Goal: Participate in discussion: Engage in conversation with other users on a specific topic

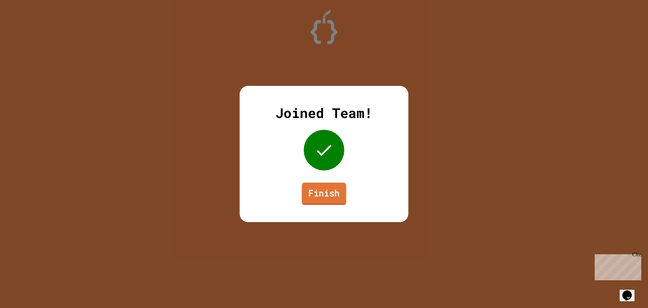
click at [315, 193] on link "Finish" at bounding box center [324, 193] width 45 height 22
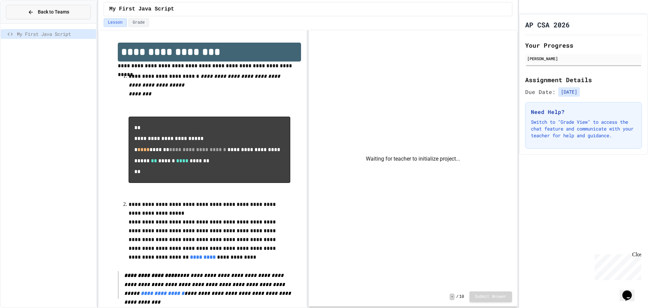
click at [58, 9] on span "Back to Teams" at bounding box center [53, 11] width 31 height 7
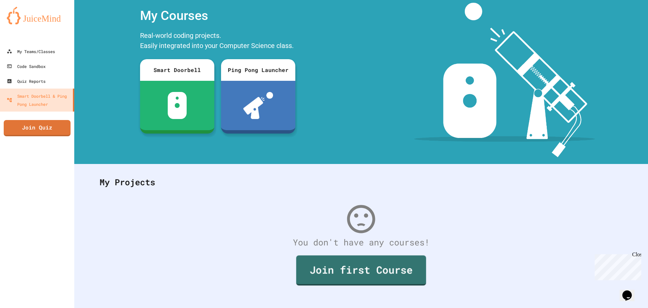
scroll to position [31, 0]
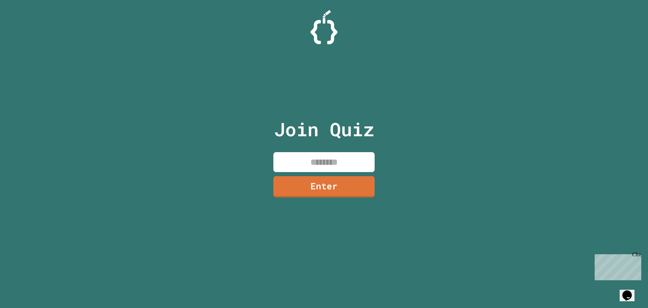
drag, startPoint x: 311, startPoint y: 174, endPoint x: 309, endPoint y: 170, distance: 3.9
click at [310, 173] on div "Join Quiz Enter" at bounding box center [324, 154] width 114 height 274
click at [308, 165] on input at bounding box center [323, 162] width 101 height 20
type input "********"
drag, startPoint x: 334, startPoint y: 198, endPoint x: 320, endPoint y: 203, distance: 15.2
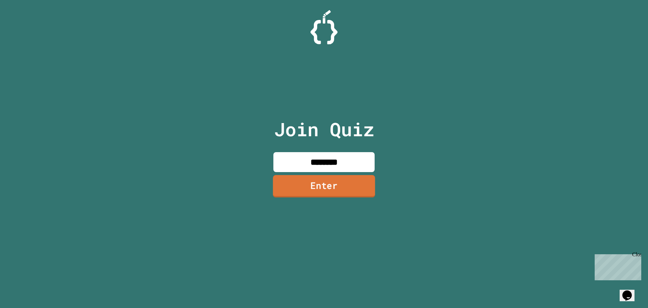
click at [336, 199] on div "Join Quiz ******** Enter" at bounding box center [324, 154] width 114 height 274
click at [278, 194] on link "Enter" at bounding box center [323, 186] width 99 height 22
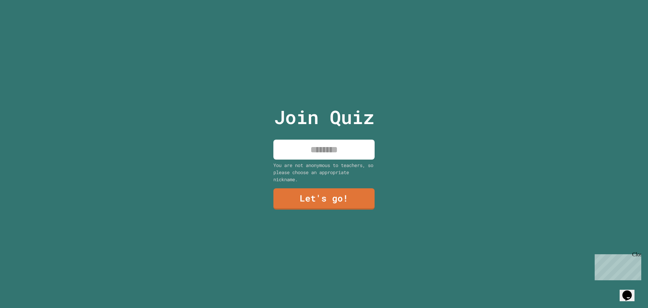
click at [320, 145] on input at bounding box center [323, 149] width 101 height 20
type input "****"
click at [342, 188] on link "Let's go!" at bounding box center [323, 198] width 95 height 22
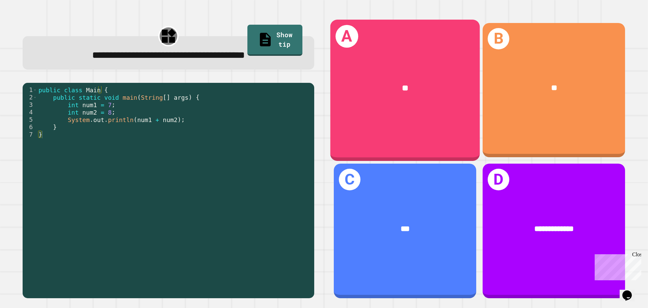
click at [427, 118] on div "A **" at bounding box center [405, 90] width 150 height 141
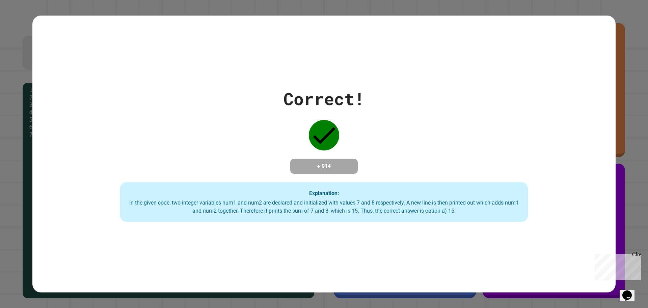
click at [395, 290] on div "Correct! + 914 Explanation: In the given code, two integer variables num1 and n…" at bounding box center [324, 154] width 648 height 308
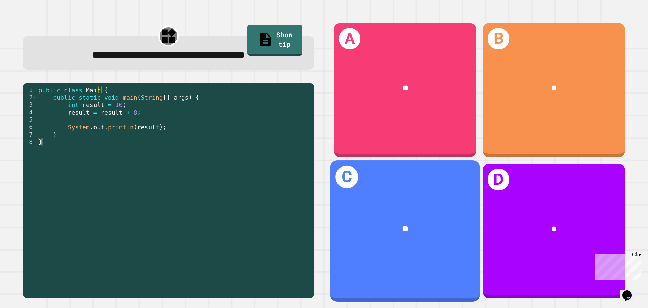
click at [408, 232] on div "**" at bounding box center [405, 228] width 150 height 45
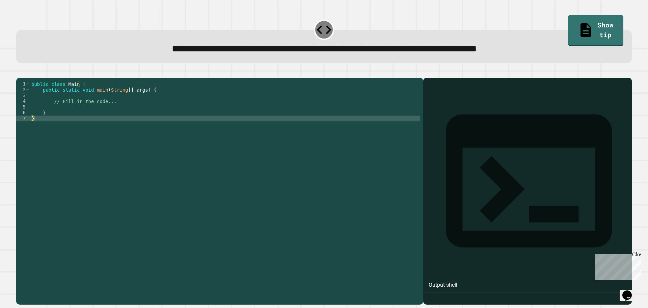
click at [63, 116] on div "public class Main { public static void main ( String [ ] args ) { // Fill in th…" at bounding box center [225, 184] width 390 height 207
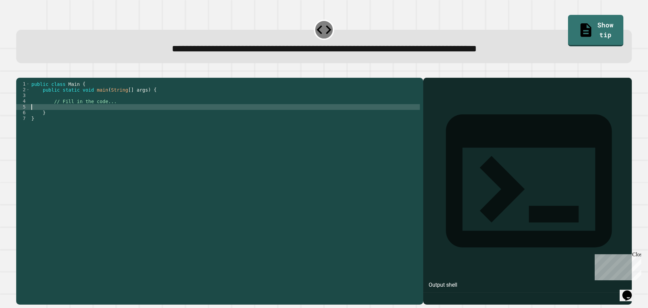
type textarea "**********"
click at [126, 117] on div "public class Main { public static void main ( String [ ] args ) { // Fill in th…" at bounding box center [225, 184] width 390 height 207
click at [84, 118] on div "public class Main { public static void main ( String [ ] args ) { // Fill in th…" at bounding box center [225, 184] width 390 height 207
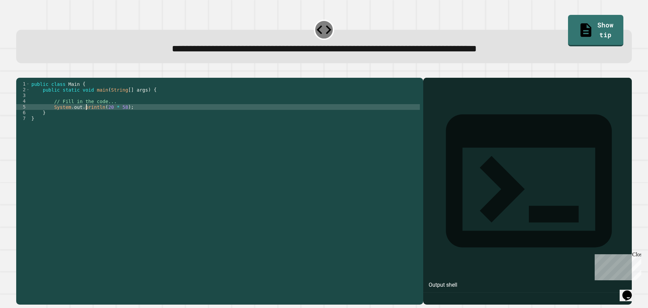
scroll to position [0, 4]
click at [143, 118] on div "public class Main { public static void main ( String [ ] args ) { // Fill in th…" at bounding box center [225, 184] width 390 height 207
type textarea "**********"
click at [20, 72] on icon "button" at bounding box center [20, 72] width 0 height 0
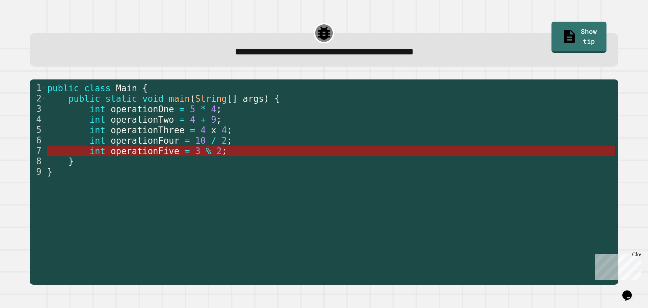
click at [153, 153] on span "operationFive" at bounding box center [144, 151] width 69 height 10
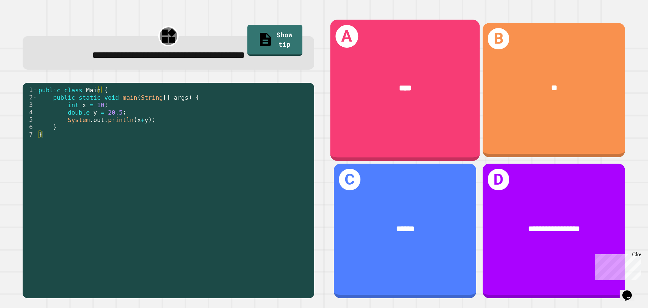
click at [396, 125] on div "A ****" at bounding box center [405, 90] width 150 height 141
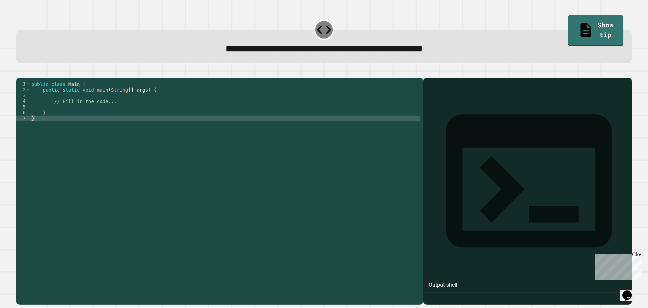
click at [58, 115] on div "public class Main { public static void main ( String [ ] args ) { // Fill in th…" at bounding box center [225, 184] width 390 height 207
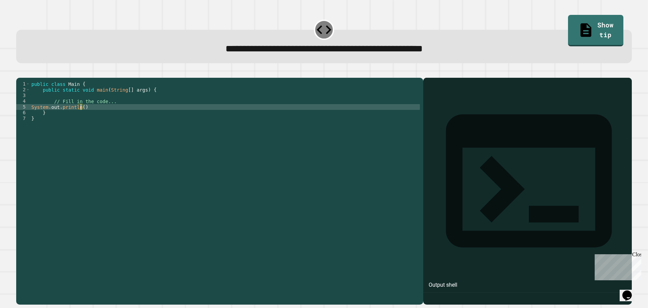
scroll to position [0, 3]
click at [30, 115] on div "public class Main { public static void main ( String [ ] args ) { // Fill in th…" at bounding box center [225, 184] width 390 height 207
click at [101, 119] on div "public class Main { public static void main ( String [ ] args ) { // Fill in th…" at bounding box center [225, 184] width 390 height 207
click at [135, 115] on div "public class Main { public static void main ( String [ ] args ) { // Fill in th…" at bounding box center [225, 184] width 390 height 207
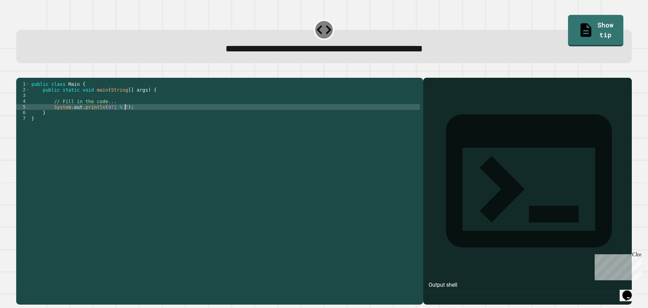
type textarea "**********"
click at [20, 72] on icon "button" at bounding box center [20, 72] width 0 height 0
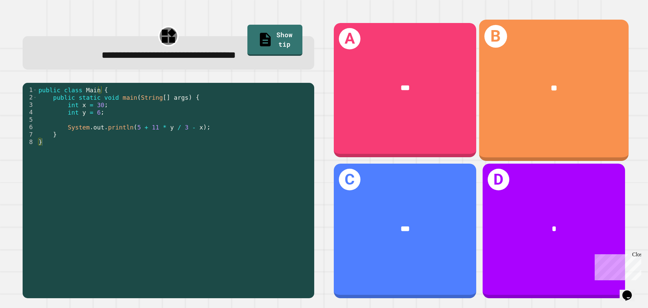
click at [570, 82] on div "**" at bounding box center [554, 88] width 116 height 12
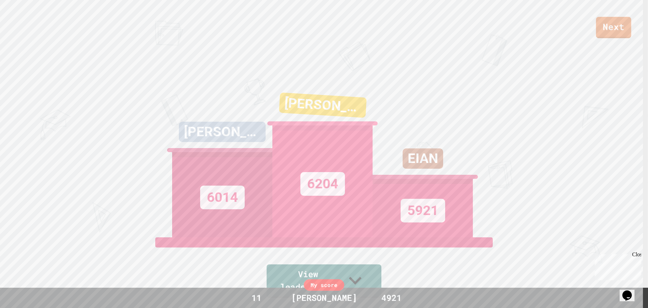
click at [617, 27] on link "Next" at bounding box center [613, 27] width 35 height 21
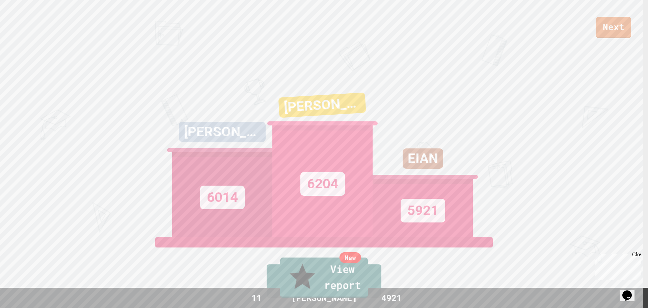
click at [316, 282] on link "New View report" at bounding box center [324, 277] width 88 height 41
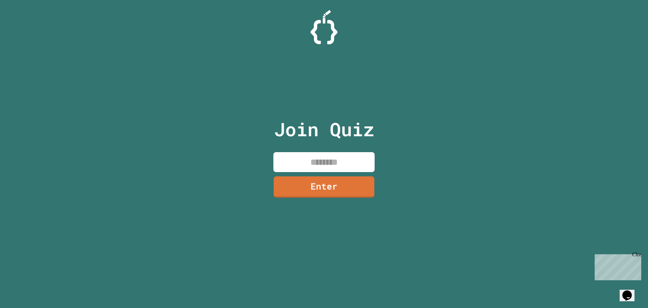
click at [317, 162] on input at bounding box center [323, 162] width 101 height 20
paste input "********"
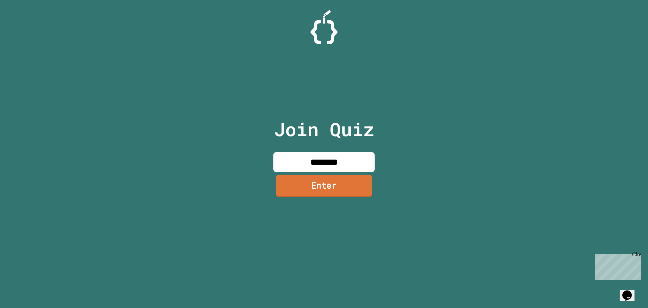
type input "********"
click at [335, 187] on link "Enter" at bounding box center [324, 186] width 96 height 22
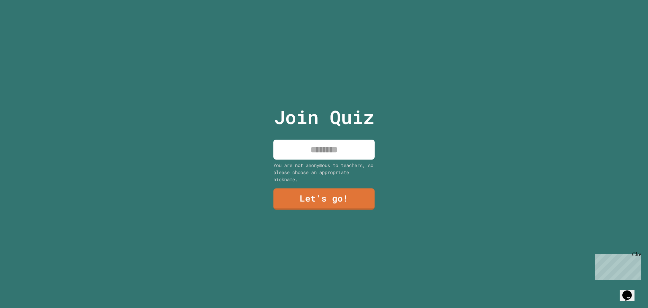
click at [324, 146] on input at bounding box center [323, 149] width 101 height 20
type input "****"
click at [344, 192] on link "Let's go!" at bounding box center [324, 198] width 94 height 22
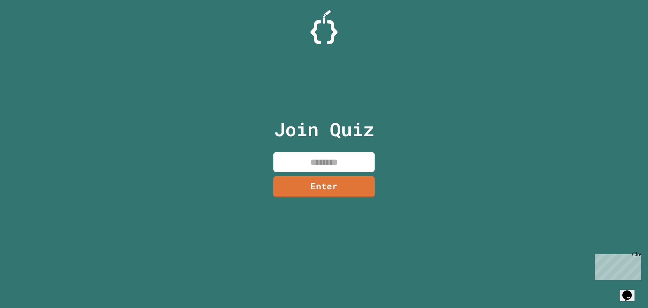
click at [323, 163] on input at bounding box center [323, 162] width 101 height 20
type input "********"
click at [330, 188] on link "Enter" at bounding box center [324, 186] width 98 height 22
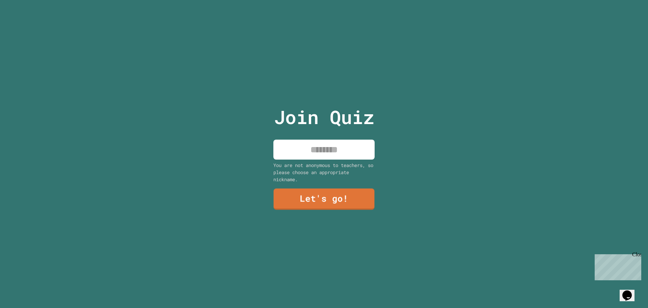
click at [329, 156] on input at bounding box center [323, 149] width 101 height 20
type input "****"
click at [325, 192] on link "Let's go!" at bounding box center [324, 198] width 96 height 22
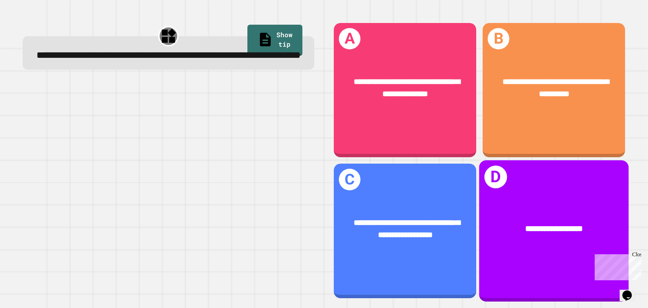
click at [535, 206] on div "**********" at bounding box center [554, 228] width 150 height 45
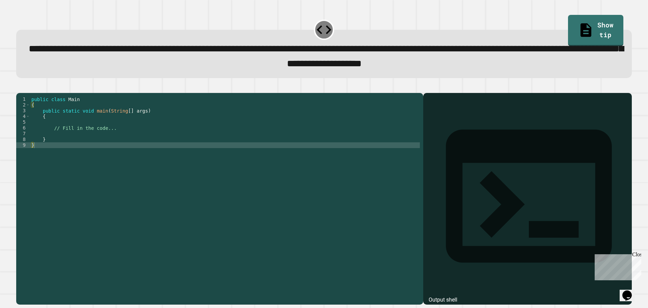
click at [64, 128] on div "public class Main { public static void main ( String [ ] args ) { // Fill in th…" at bounding box center [225, 190] width 390 height 189
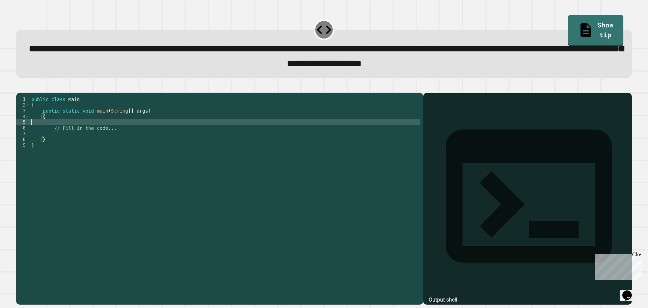
click at [63, 132] on div "public class Main { public static void main ( String [ ] args ) { // Fill in th…" at bounding box center [225, 190] width 390 height 189
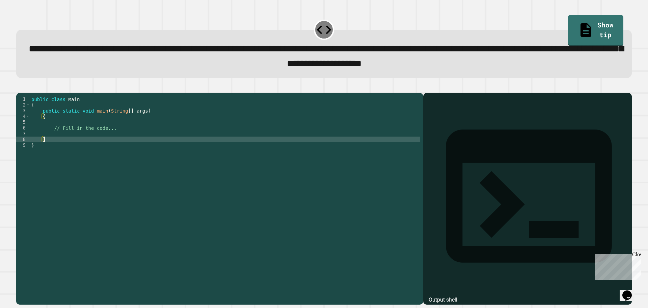
click at [65, 147] on div "public class Main { public static void main ( String [ ] args ) { // Fill in th…" at bounding box center [225, 190] width 390 height 189
click at [64, 144] on div "public class Main { public static void main ( String [ ] args ) { // Fill in th…" at bounding box center [225, 190] width 390 height 189
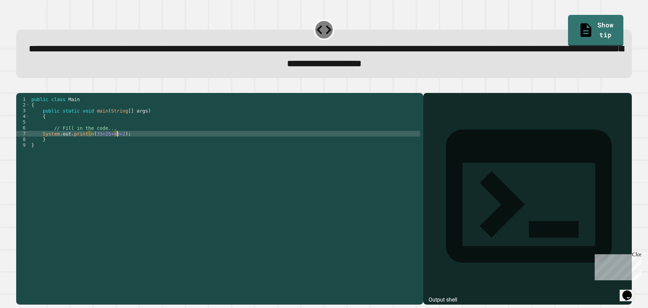
scroll to position [0, 6]
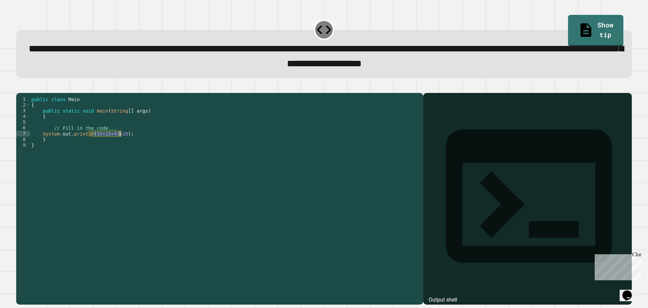
drag, startPoint x: 91, startPoint y: 145, endPoint x: 120, endPoint y: 146, distance: 29.4
click at [120, 146] on div "public class Main { public static void main ( String [ ] args ) { // Fill in th…" at bounding box center [225, 190] width 390 height 189
type textarea "**********"
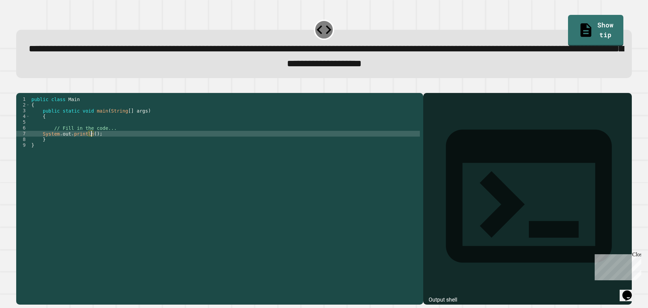
click at [80, 131] on div "public class Main { public static void main ( String [ ] args ) { // Fill in th…" at bounding box center [225, 190] width 390 height 189
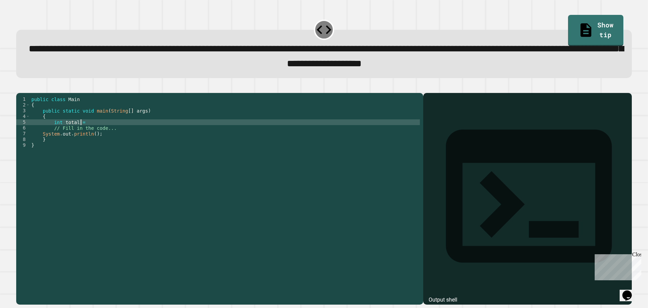
scroll to position [0, 3]
paste textarea "**********"
click at [92, 144] on div "public class Main { public static void main ( String [ ] args ) { int total = 3…" at bounding box center [225, 190] width 390 height 189
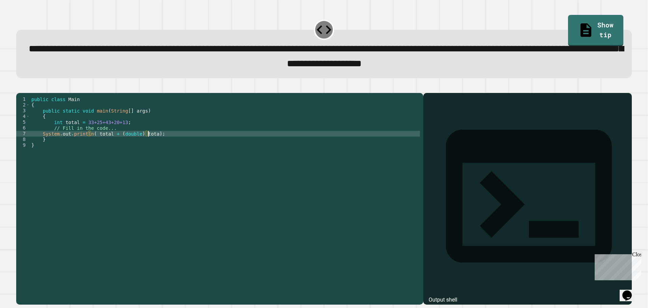
scroll to position [0, 8]
click at [113, 148] on div "public class Main { public static void main ( String [ ] args ) { int total = 3…" at bounding box center [225, 190] width 390 height 189
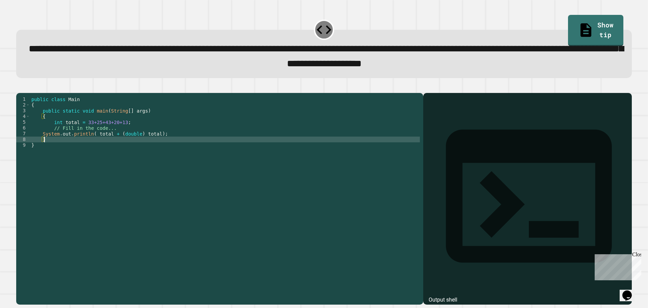
scroll to position [0, 1]
click at [114, 144] on div "public class Main { public static void main ( String [ ] args ) { int total = 3…" at bounding box center [225, 190] width 390 height 189
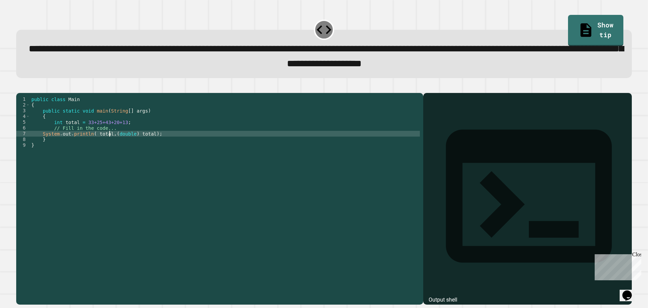
scroll to position [0, 5]
click at [149, 144] on div "public class Main { public static void main ( String [ ] args ) { int total = 3…" at bounding box center [225, 190] width 390 height 189
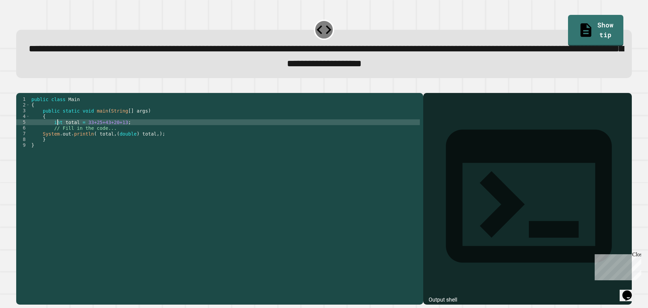
click at [58, 132] on div "public class Main { public static void main ( String [ ] args ) { int total = 3…" at bounding box center [225, 190] width 390 height 189
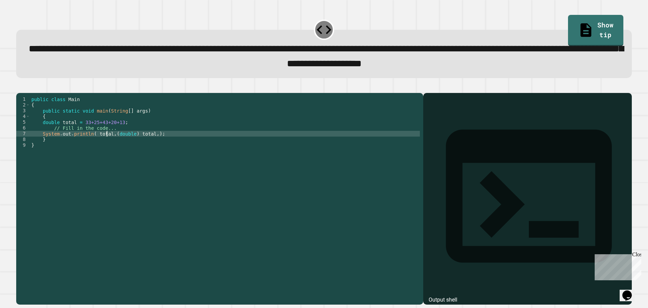
click at [108, 145] on div "public class Main { public static void main ( String [ ] args ) { double total …" at bounding box center [225, 190] width 390 height 189
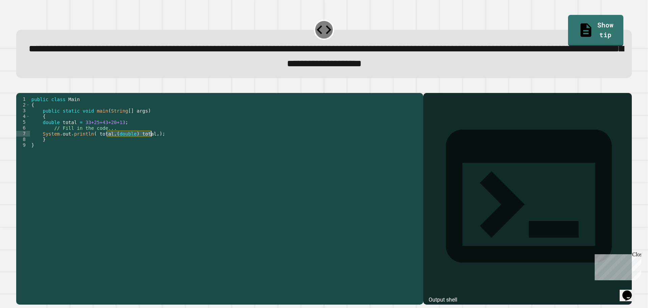
drag, startPoint x: 107, startPoint y: 145, endPoint x: 152, endPoint y: 145, distance: 44.9
click at [152, 145] on div "public class Main { public static void main ( String [ ] args ) { double total …" at bounding box center [225, 190] width 390 height 189
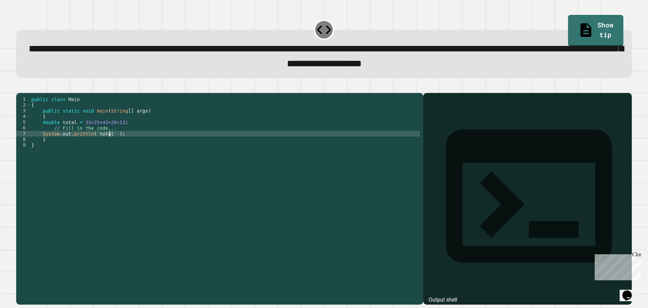
scroll to position [0, 5]
click at [95, 143] on div "public class Main { public static void main ( String [ ] args ) { double total …" at bounding box center [225, 190] width 390 height 189
click at [126, 146] on div "public class Main { public static void main ( String [ ] args ) { double total …" at bounding box center [225, 190] width 390 height 189
click at [107, 147] on div "public class Main { public static void main ( String [ ] args ) { double total …" at bounding box center [225, 190] width 390 height 189
click at [109, 145] on div "public class Main { public static void main ( String [ ] args ) { double total …" at bounding box center [225, 190] width 390 height 189
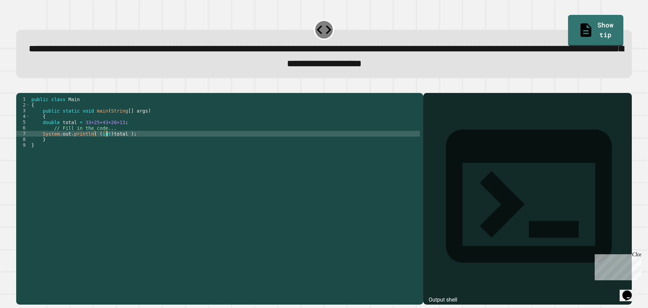
click at [94, 144] on div "public class Main { public static void main ( String [ ] args ) { double total …" at bounding box center [225, 190] width 390 height 189
click at [119, 144] on div "public class Main { public static void main ( String [ ] args ) { double total …" at bounding box center [225, 190] width 390 height 189
type textarea "**********"
click at [131, 145] on div "public class Main { public static void main ( String [ ] args ) { double total …" at bounding box center [225, 190] width 390 height 189
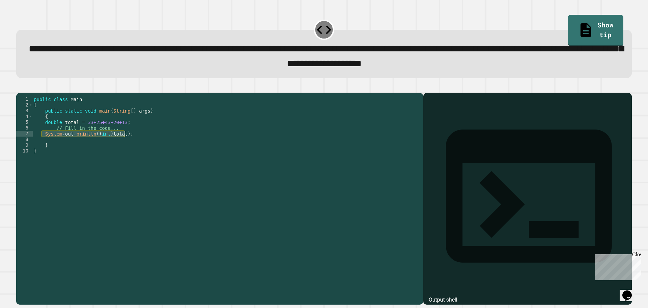
drag, startPoint x: 43, startPoint y: 145, endPoint x: 127, endPoint y: 145, distance: 84.4
click at [127, 145] on div "public class Main { public static void main ( String [ ] args ) { double total …" at bounding box center [226, 190] width 388 height 189
type textarea "**********"
click at [112, 151] on div "public class Main { public static void main ( String [ ] args ) { double total …" at bounding box center [226, 190] width 388 height 189
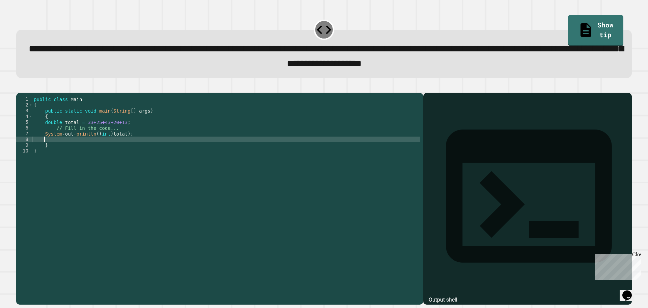
paste textarea "**********"
click at [49, 150] on div "public class Main { public static void main ( String [ ] args ) { double total …" at bounding box center [226, 190] width 388 height 189
click at [47, 151] on div "public class Main { public static void main ( String [ ] args ) { double total …" at bounding box center [226, 190] width 388 height 189
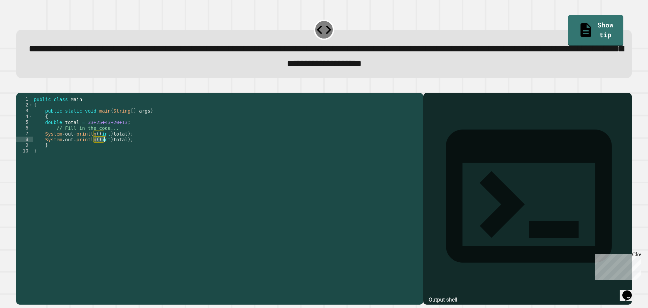
drag, startPoint x: 93, startPoint y: 150, endPoint x: 103, endPoint y: 151, distance: 10.1
click at [103, 151] on div "public class Main { public static void main ( String [ ] args ) { double total …" at bounding box center [226, 190] width 388 height 189
click at [100, 152] on div "public class Main { public static void main ( String [ ] args ) { double total …" at bounding box center [226, 185] width 388 height 178
click at [100, 152] on div "public class Main { public static void main ( String [ ] args ) { double total …" at bounding box center [226, 190] width 388 height 189
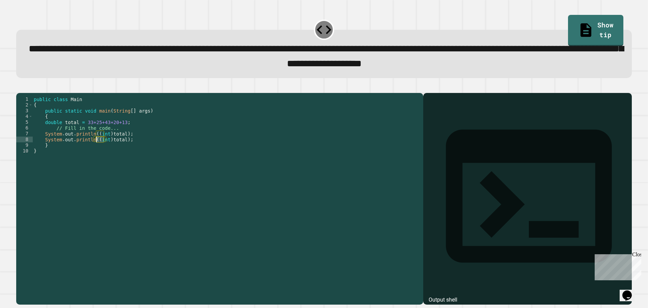
click at [100, 152] on div "public class Main { public static void main ( String [ ] args ) { double total …" at bounding box center [226, 190] width 388 height 189
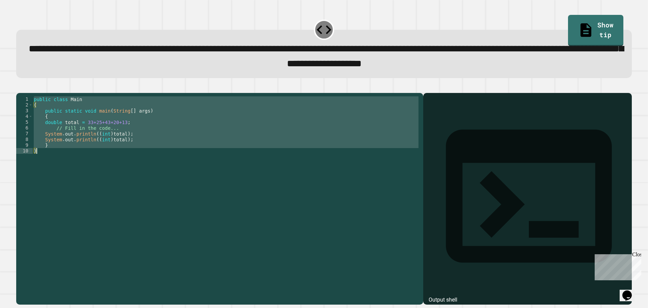
click at [101, 151] on div "public class Main { public static void main ( String [ ] args ) { double total …" at bounding box center [226, 185] width 388 height 178
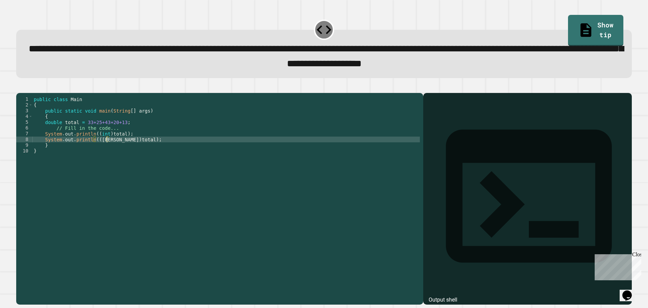
type textarea "**********"
click at [140, 150] on div "public class Main { public static void main ( String [ ] args ) { double total …" at bounding box center [226, 190] width 388 height 189
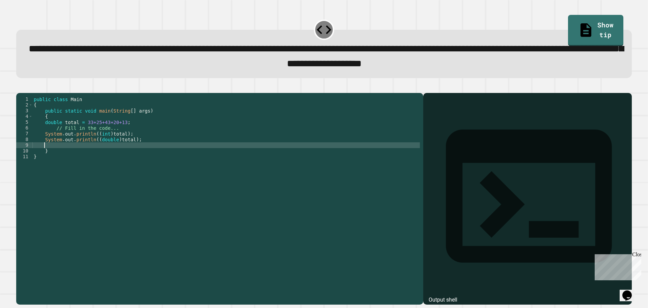
scroll to position [0, 0]
paste textarea "**********"
click at [47, 157] on div "public class Main { public static void main ( String [ ] args ) { double total …" at bounding box center [226, 190] width 388 height 189
drag, startPoint x: 94, startPoint y: 157, endPoint x: 107, endPoint y: 157, distance: 13.2
click at [107, 157] on div "public class Main { public static void main ( String [ ] args ) { double total …" at bounding box center [226, 190] width 388 height 189
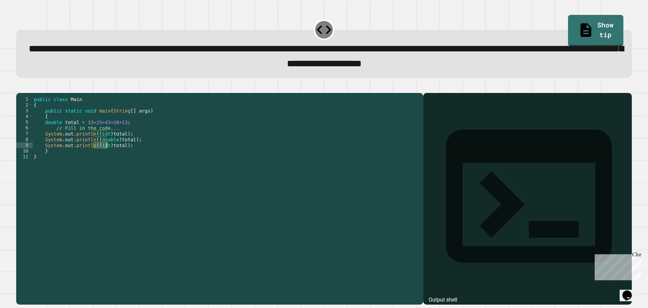
click at [131, 156] on div "public class Main { public static void main ( String [ ] args ) { double total …" at bounding box center [226, 190] width 388 height 189
click at [106, 155] on div "public class Main { public static void main ( String [ ] args ) { double total …" at bounding box center [226, 190] width 388 height 189
click at [90, 157] on div "public class Main { public static void main ( String [ ] args ) { double total …" at bounding box center [226, 190] width 388 height 189
click at [113, 157] on div "public class Main { public static void main ( String [ ] args ) { double total …" at bounding box center [226, 190] width 388 height 189
click at [93, 156] on div "public class Main { public static void main ( String [ ] args ) { double total …" at bounding box center [226, 190] width 388 height 189
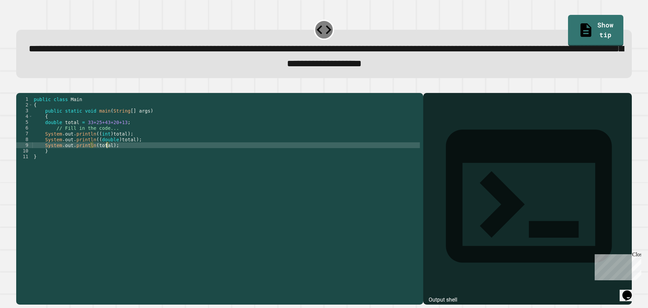
click at [108, 156] on div "public class Main { public static void main ( String [ ] args ) { double total …" at bounding box center [226, 190] width 388 height 189
click at [20, 87] on icon "button" at bounding box center [20, 87] width 0 height 0
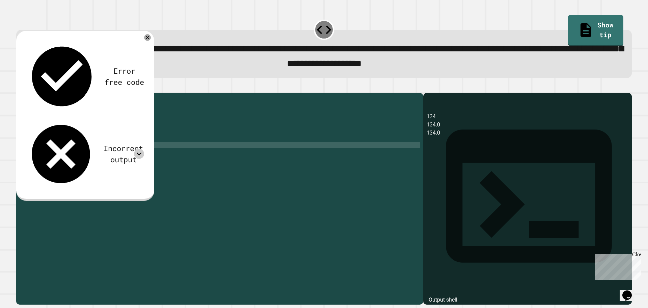
click at [136, 149] on icon at bounding box center [139, 154] width 10 height 10
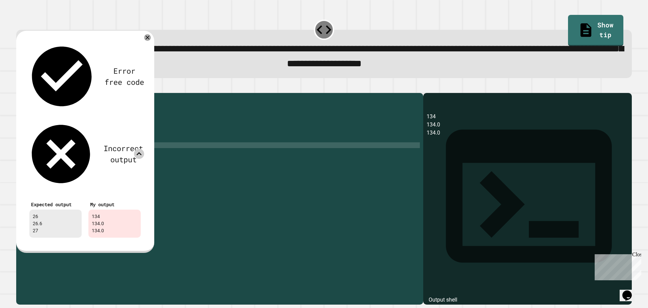
scroll to position [0, 1]
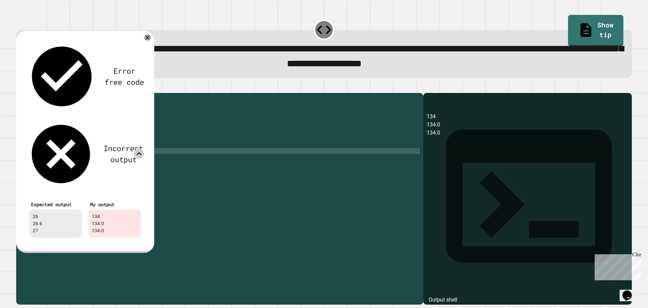
click at [127, 159] on div "public class Main { public static void main ( String [ ] args ) { double total …" at bounding box center [226, 190] width 388 height 189
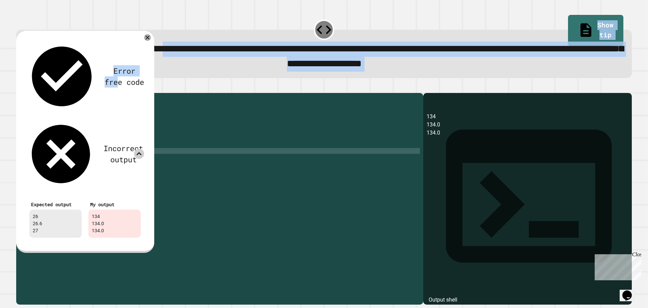
drag, startPoint x: 85, startPoint y: 37, endPoint x: 246, endPoint y: 48, distance: 161.7
click at [246, 48] on div "**********" at bounding box center [324, 160] width 622 height 295
click at [150, 39] on icon at bounding box center [147, 37] width 8 height 8
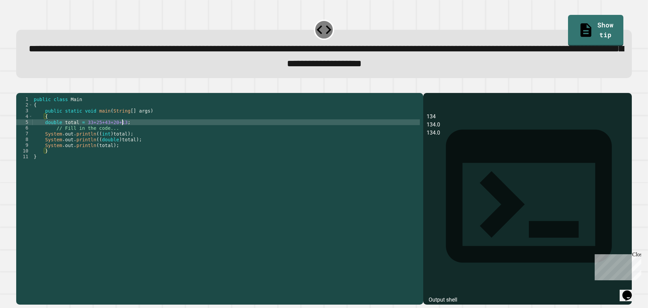
click at [125, 135] on div "public class Main { public static void main ( String [ ] args ) { double total …" at bounding box center [226, 190] width 388 height 189
click at [120, 131] on div "public class Main { public static void main ( String [ ] args ) { double total …" at bounding box center [226, 190] width 388 height 189
click at [83, 135] on div "public class Main { public static void main ( String [ ] args ) { double total …" at bounding box center [226, 190] width 388 height 189
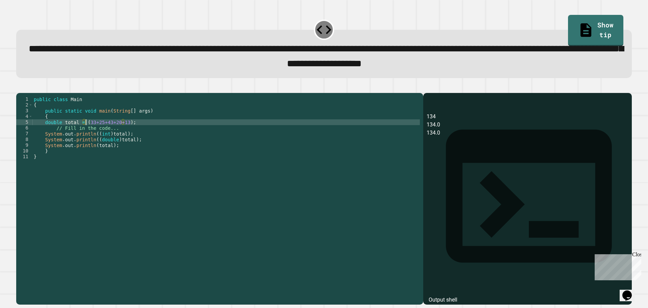
click at [125, 132] on div "public class Main { public static void main ( String [ ] args ) { double total …" at bounding box center [226, 190] width 388 height 189
click at [20, 87] on icon "button" at bounding box center [20, 87] width 0 height 0
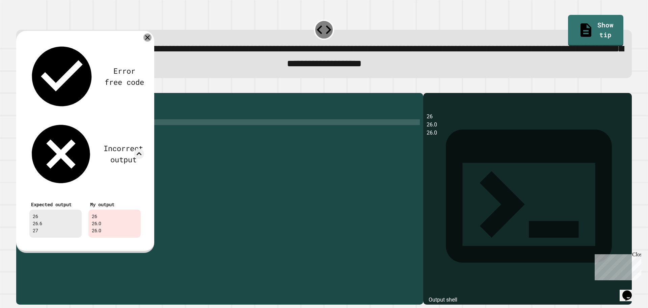
click at [146, 39] on icon at bounding box center [147, 37] width 8 height 8
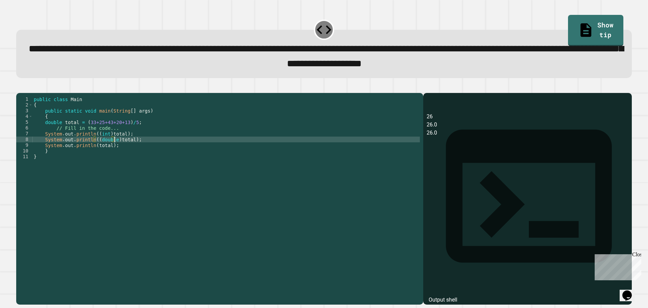
click at [114, 153] on div "public class Main { public static void main ( String [ ] args ) { double total …" at bounding box center [226, 190] width 388 height 189
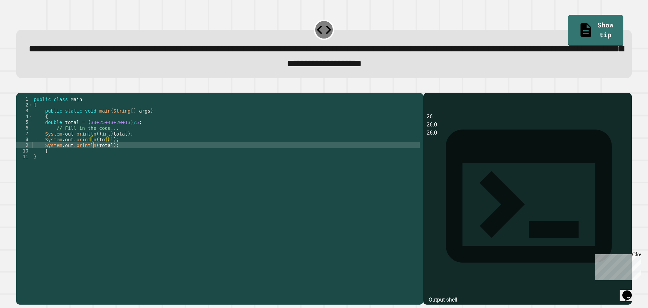
click at [94, 157] on div "public class Main { public static void main ( String [ ] args ) { double total …" at bounding box center [226, 190] width 388 height 189
click at [106, 156] on div "public class Main { public static void main ( String [ ] args ) { double total …" at bounding box center [226, 190] width 388 height 189
click at [20, 87] on button "button" at bounding box center [20, 87] width 0 height 0
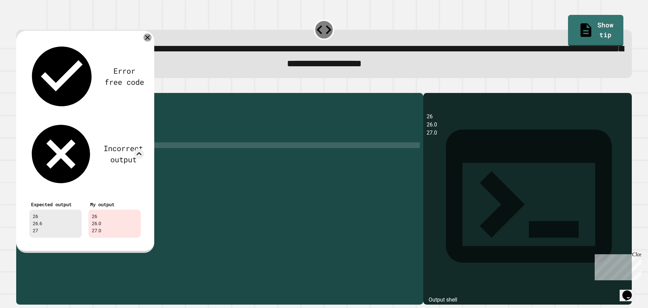
click at [147, 41] on icon at bounding box center [147, 37] width 8 height 8
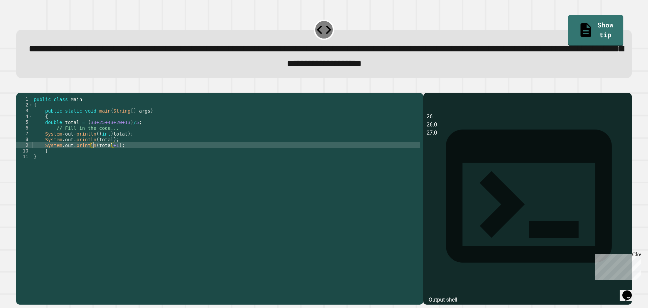
click at [94, 157] on div "public class Main { public static void main ( String [ ] args ) { double total …" at bounding box center [226, 190] width 388 height 189
click at [125, 156] on div "public class Main { public static void main ( String [ ] args ) { double total …" at bounding box center [226, 190] width 388 height 189
click at [93, 155] on div "public class Main { public static void main ( String [ ] args ) { double total …" at bounding box center [226, 190] width 388 height 189
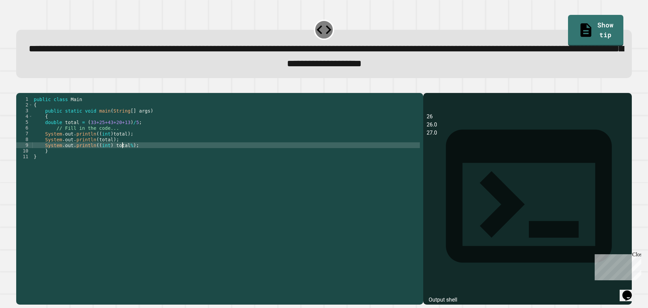
scroll to position [0, 6]
click at [125, 157] on div "public class Main { public static void main ( String [ ] args ) { double total …" at bounding box center [226, 190] width 388 height 189
click at [127, 157] on div "public class Main { public static void main ( String [ ] args ) { double total …" at bounding box center [226, 190] width 388 height 189
click at [125, 157] on div "public class Main { public static void main ( String [ ] args ) { double total …" at bounding box center [226, 190] width 388 height 189
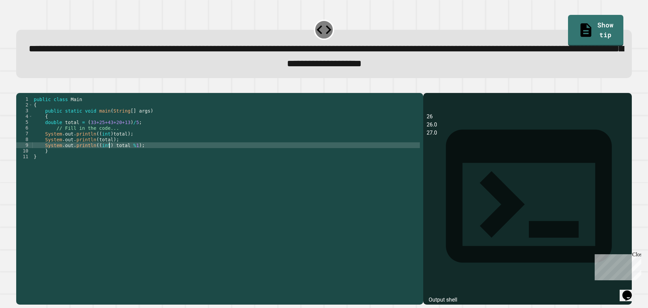
click at [109, 155] on div "public class Main { public static void main ( String [ ] args ) { double total …" at bounding box center [226, 190] width 388 height 189
click at [124, 156] on div "public class Main { public static void main ( String [ ] args ) { double total …" at bounding box center [226, 190] width 388 height 189
click at [122, 158] on div "public class Main { public static void main ( String [ ] args ) { double total …" at bounding box center [226, 190] width 388 height 189
click at [20, 87] on button "button" at bounding box center [20, 87] width 0 height 0
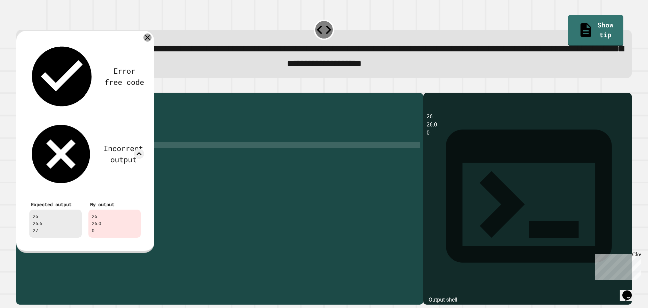
click at [147, 40] on icon at bounding box center [147, 37] width 5 height 5
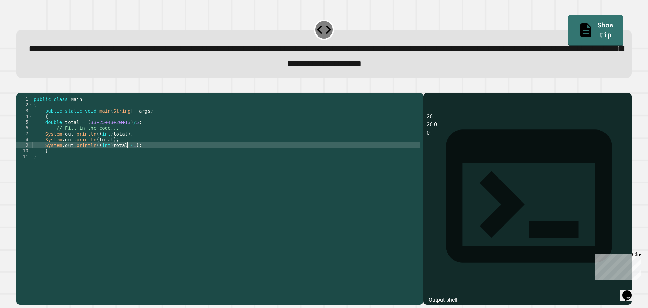
click at [127, 155] on div "public class Main { public static void main ( String [ ] args ) { double total …" at bounding box center [226, 190] width 388 height 189
click at [20, 87] on icon "button" at bounding box center [20, 87] width 0 height 0
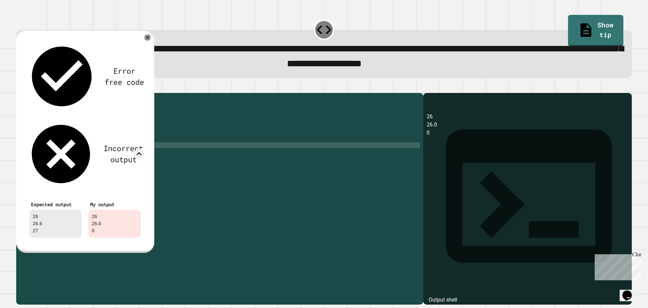
click at [147, 41] on icon at bounding box center [147, 37] width 7 height 7
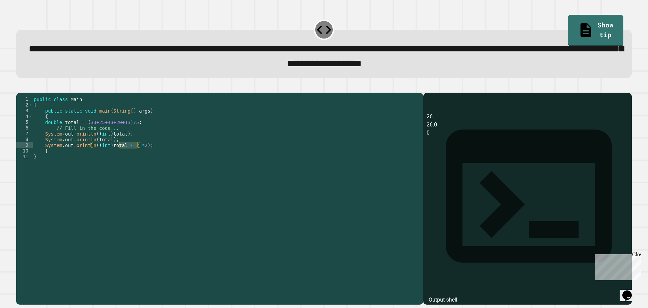
drag, startPoint x: 121, startPoint y: 156, endPoint x: 138, endPoint y: 155, distance: 17.2
click at [138, 155] on div "public class Main { public static void main ( String [ ] args ) { double total …" at bounding box center [226, 190] width 388 height 189
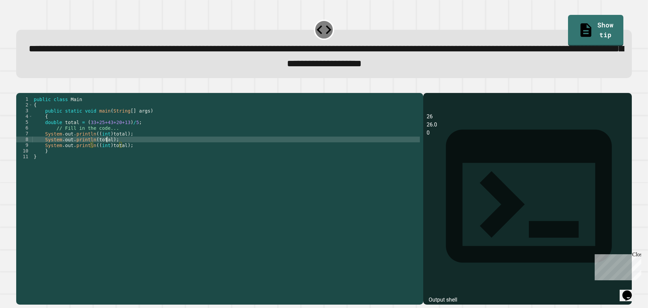
click at [107, 152] on div "public class Main { public static void main ( String [ ] args ) { double total …" at bounding box center [226, 190] width 388 height 189
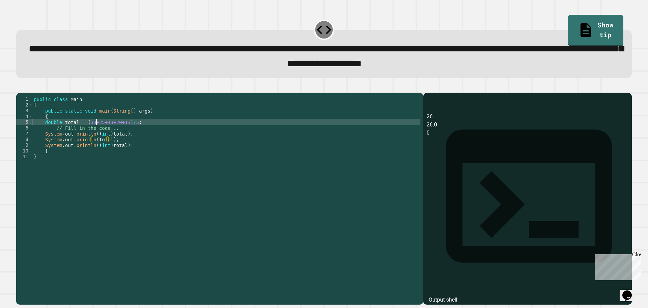
click at [97, 132] on div "public class Main { public static void main ( String [ ] args ) { double total …" at bounding box center [226, 190] width 388 height 189
click at [97, 133] on div "public class Main { public static void main ( String [ ] args ) { double total …" at bounding box center [226, 190] width 388 height 189
type textarea "**********"
click at [20, 87] on button "button" at bounding box center [20, 87] width 0 height 0
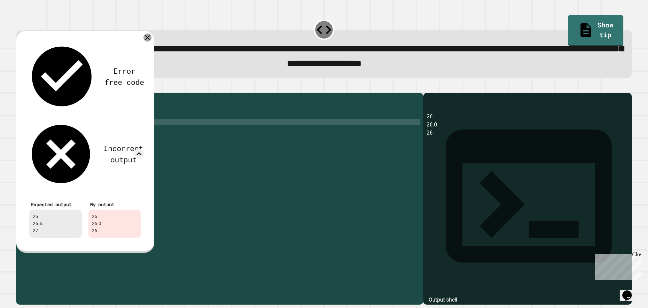
drag, startPoint x: 147, startPoint y: 42, endPoint x: 151, endPoint y: 40, distance: 4.5
click at [151, 40] on div at bounding box center [147, 37] width 8 height 8
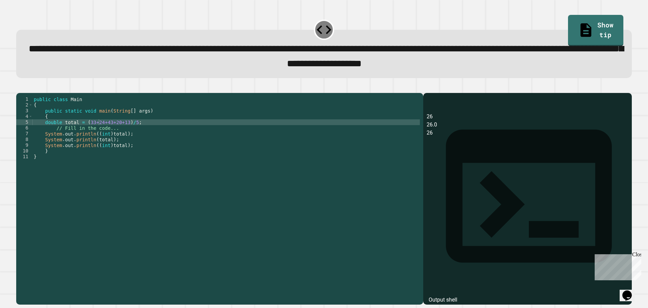
click at [89, 133] on div "public class Main { public static void main ( String [ ] args ) { double total …" at bounding box center [226, 190] width 388 height 189
click at [98, 134] on div "public class Main { public static void main ( String [ ] args ) { double total …" at bounding box center [226, 190] width 388 height 189
click at [103, 131] on div "public class Main { public static void main ( String [ ] args ) { double total …" at bounding box center [226, 190] width 388 height 189
click at [110, 134] on div "public class Main { public static void main ( String [ ] args ) { double total …" at bounding box center [226, 190] width 388 height 189
click at [120, 132] on div "public class Main { public static void main ( String [ ] args ) { double total …" at bounding box center [226, 190] width 388 height 189
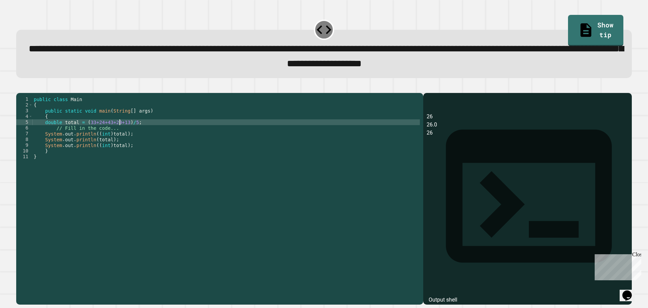
click at [25, 93] on icon "button" at bounding box center [24, 91] width 4 height 5
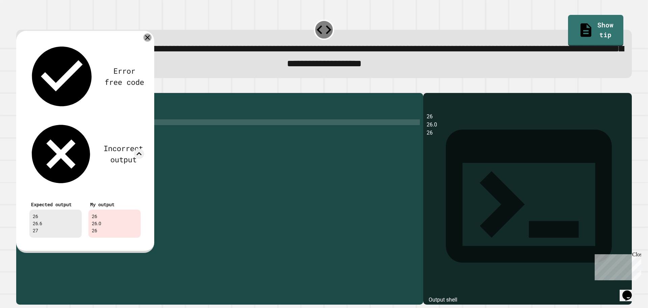
click at [149, 42] on icon at bounding box center [147, 37] width 8 height 8
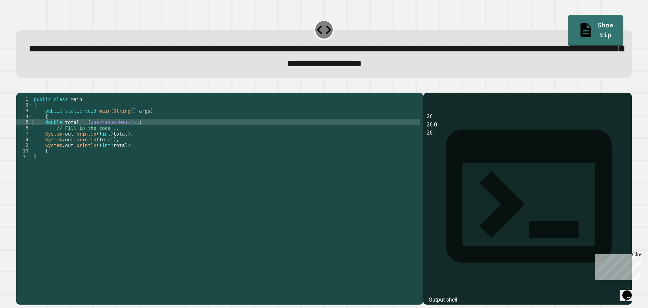
click at [108, 149] on div "public class Main { public static void main ( String [ ] args ) { double total …" at bounding box center [226, 190] width 388 height 189
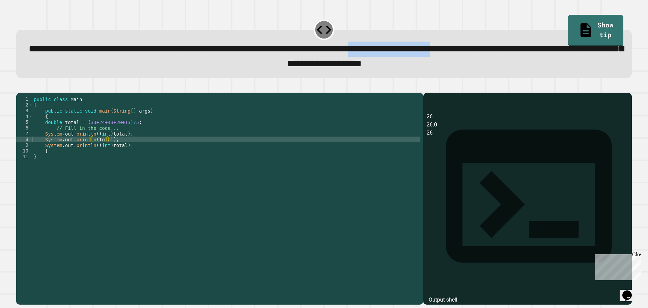
drag, startPoint x: 539, startPoint y: 49, endPoint x: 140, endPoint y: 68, distance: 400.1
click at [140, 68] on span "**********" at bounding box center [326, 56] width 595 height 24
copy span "**********"
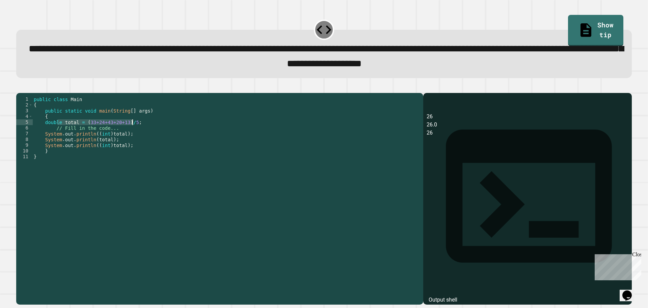
drag, startPoint x: 57, startPoint y: 131, endPoint x: 141, endPoint y: 134, distance: 83.8
click at [141, 134] on div "public class Main { public static void main ( String [ ] args ) { double total …" at bounding box center [226, 190] width 388 height 189
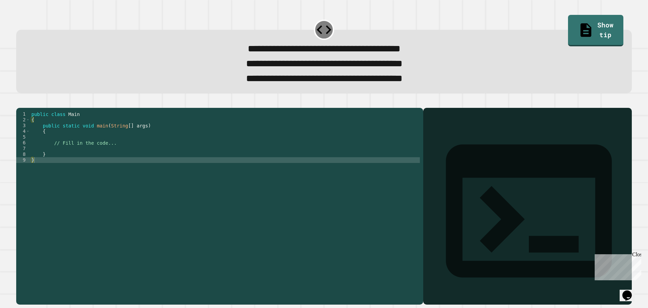
click at [75, 149] on div "public class Main { public static void main ( String [ ] args ) { // Fill in th…" at bounding box center [225, 197] width 390 height 172
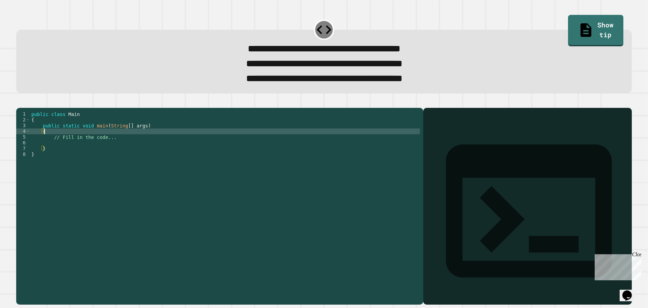
type textarea "*"
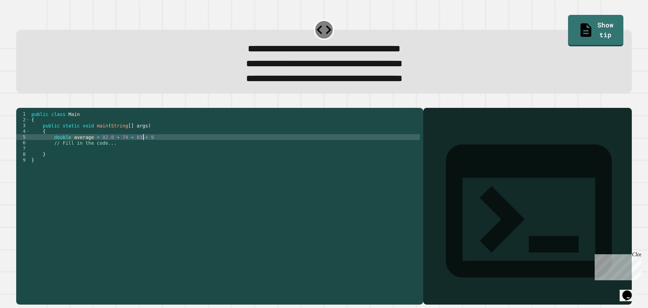
scroll to position [0, 8]
click at [98, 149] on div "public class Main { public static void main ( String [ ] args ) { double averag…" at bounding box center [225, 197] width 390 height 172
click at [147, 149] on div "public class Main { public static void main ( String [ ] args ) { double averag…" at bounding box center [225, 197] width 390 height 172
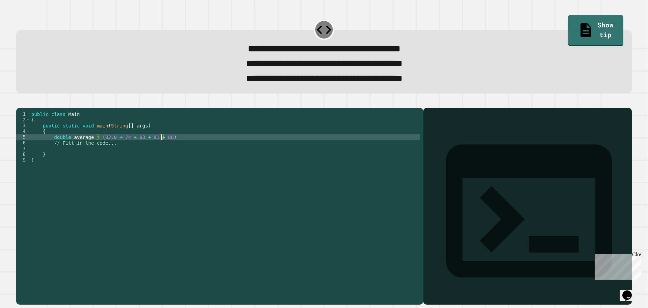
click at [165, 150] on div "public class Main { public static void main ( String [ ] args ) { double averag…" at bounding box center [225, 197] width 390 height 172
type textarea "**********"
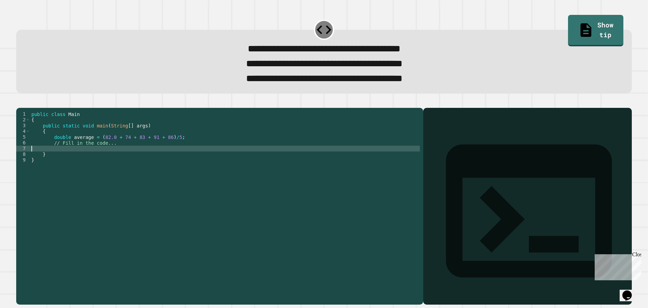
click at [79, 161] on div "public class Main { public static void main ( String [ ] args ) { double averag…" at bounding box center [225, 197] width 390 height 172
click at [102, 161] on div "public class Main { public static void main ( String [ ] args ) { double averag…" at bounding box center [225, 197] width 390 height 172
type textarea "**********"
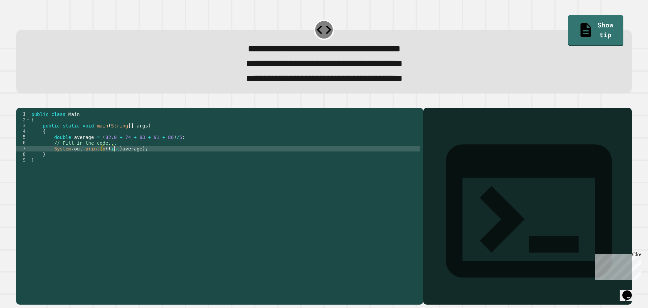
click at [146, 161] on div "public class Main { public static void main ( String [ ] args ) { double averag…" at bounding box center [225, 197] width 390 height 172
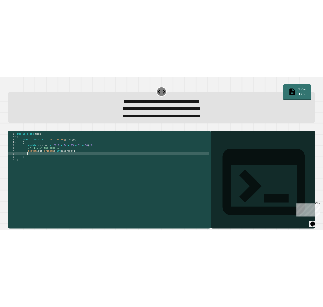
scroll to position [0, 1]
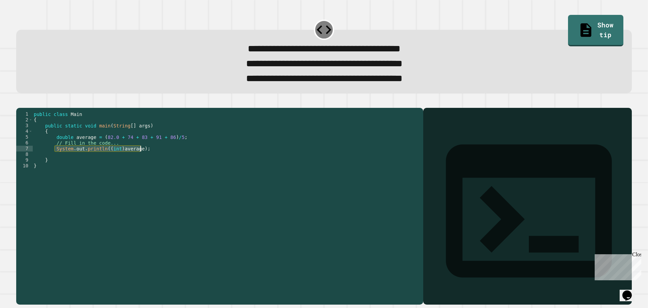
drag, startPoint x: 55, startPoint y: 161, endPoint x: 142, endPoint y: 161, distance: 86.8
click at [142, 161] on div "public class Main { public static void main ( String [ ] args ) { double averag…" at bounding box center [226, 197] width 388 height 172
type textarea "**********"
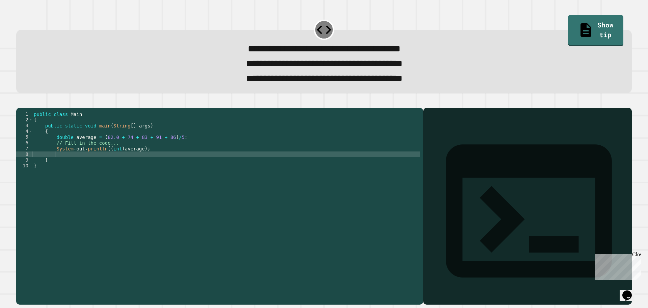
click at [101, 167] on div "public class Main { public static void main ( String [ ] args ) { double averag…" at bounding box center [226, 197] width 388 height 172
paste textarea "**********"
click at [110, 167] on div "public class Main { public static void main ( String [ ] args ) { double averag…" at bounding box center [226, 197] width 388 height 172
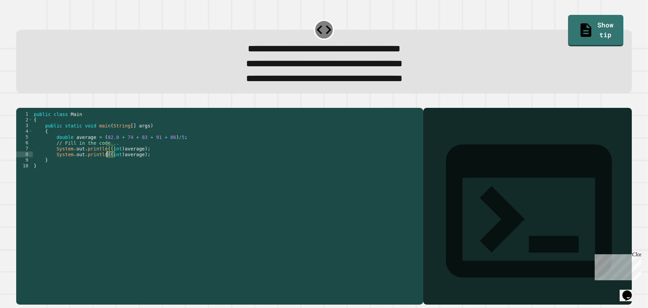
click at [110, 167] on div "public class Main { public static void main ( String [ ] args ) { double averag…" at bounding box center [226, 197] width 388 height 172
drag, startPoint x: 118, startPoint y: 166, endPoint x: 105, endPoint y: 166, distance: 13.2
click at [105, 166] on div "public class Main { public static void main ( String [ ] args ) { double averag…" at bounding box center [226, 197] width 388 height 172
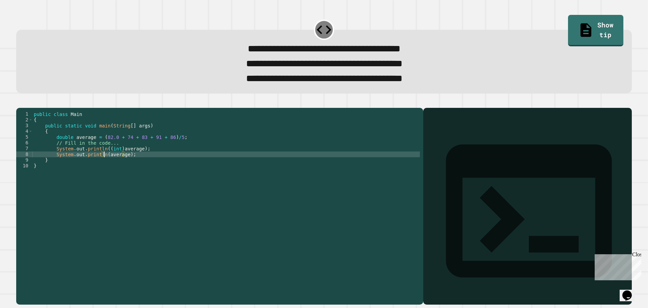
type textarea "**********"
click at [26, 108] on icon "button" at bounding box center [24, 106] width 4 height 5
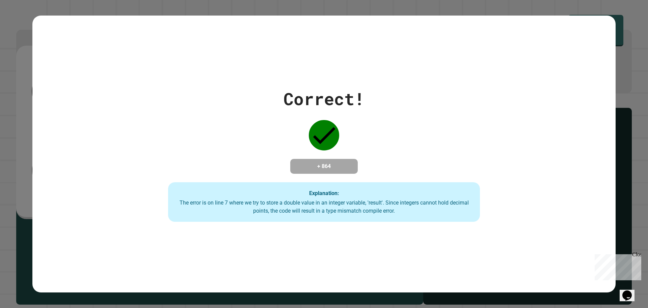
click at [318, 206] on div "The error is on line 7 where we try to store a double value in an integer varia…" at bounding box center [324, 206] width 299 height 16
click at [249, 208] on div "The error is on line 7 where we try to store a double value in an integer varia…" at bounding box center [324, 206] width 299 height 16
drag, startPoint x: 435, startPoint y: 201, endPoint x: 397, endPoint y: 209, distance: 39.3
click at [433, 203] on div "The error is on line 7 where we try to store a double value in an integer varia…" at bounding box center [324, 206] width 299 height 16
click at [407, 203] on div "The error is on line 7 where we try to store a double value in an integer varia…" at bounding box center [324, 206] width 299 height 16
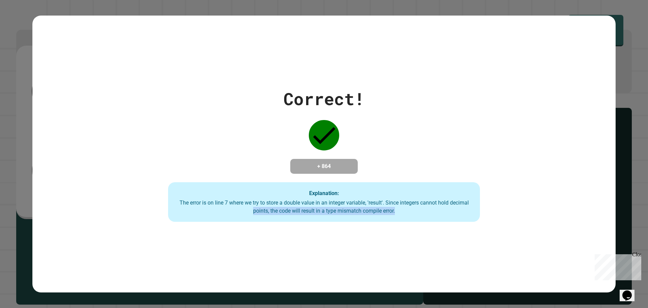
drag, startPoint x: 248, startPoint y: 212, endPoint x: 408, endPoint y: 215, distance: 160.7
click at [408, 215] on div "The error is on line 7 where we try to store a double value in an integer varia…" at bounding box center [324, 206] width 299 height 16
